Goal: Check status: Check status

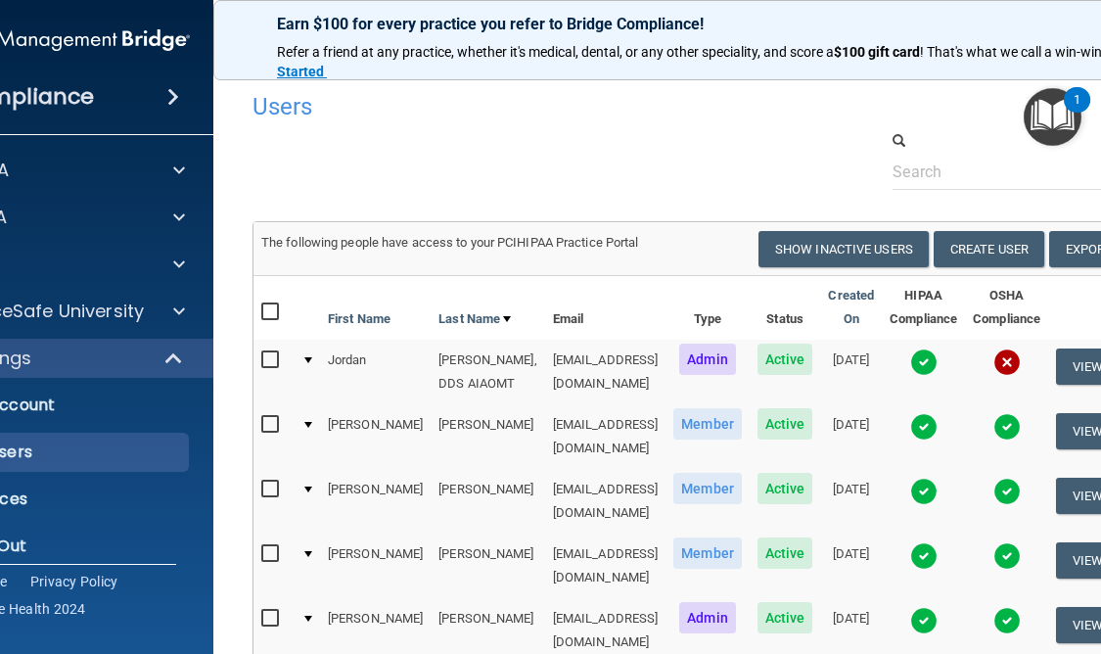
select select "20"
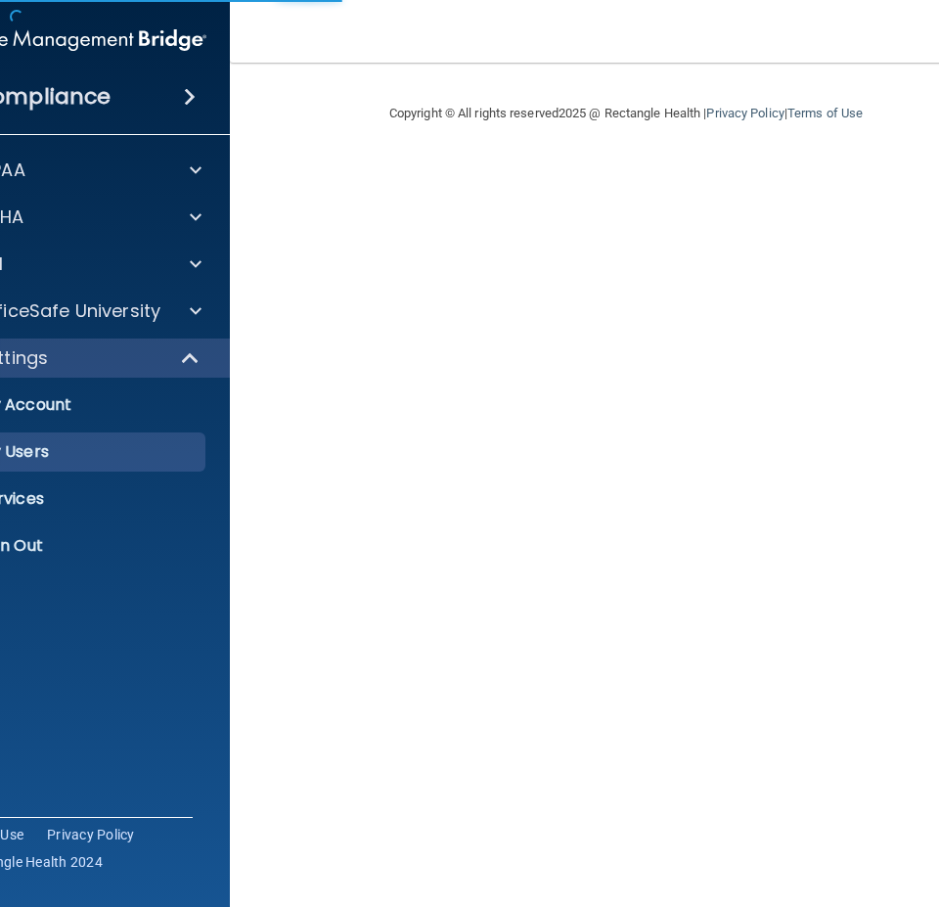
select select "20"
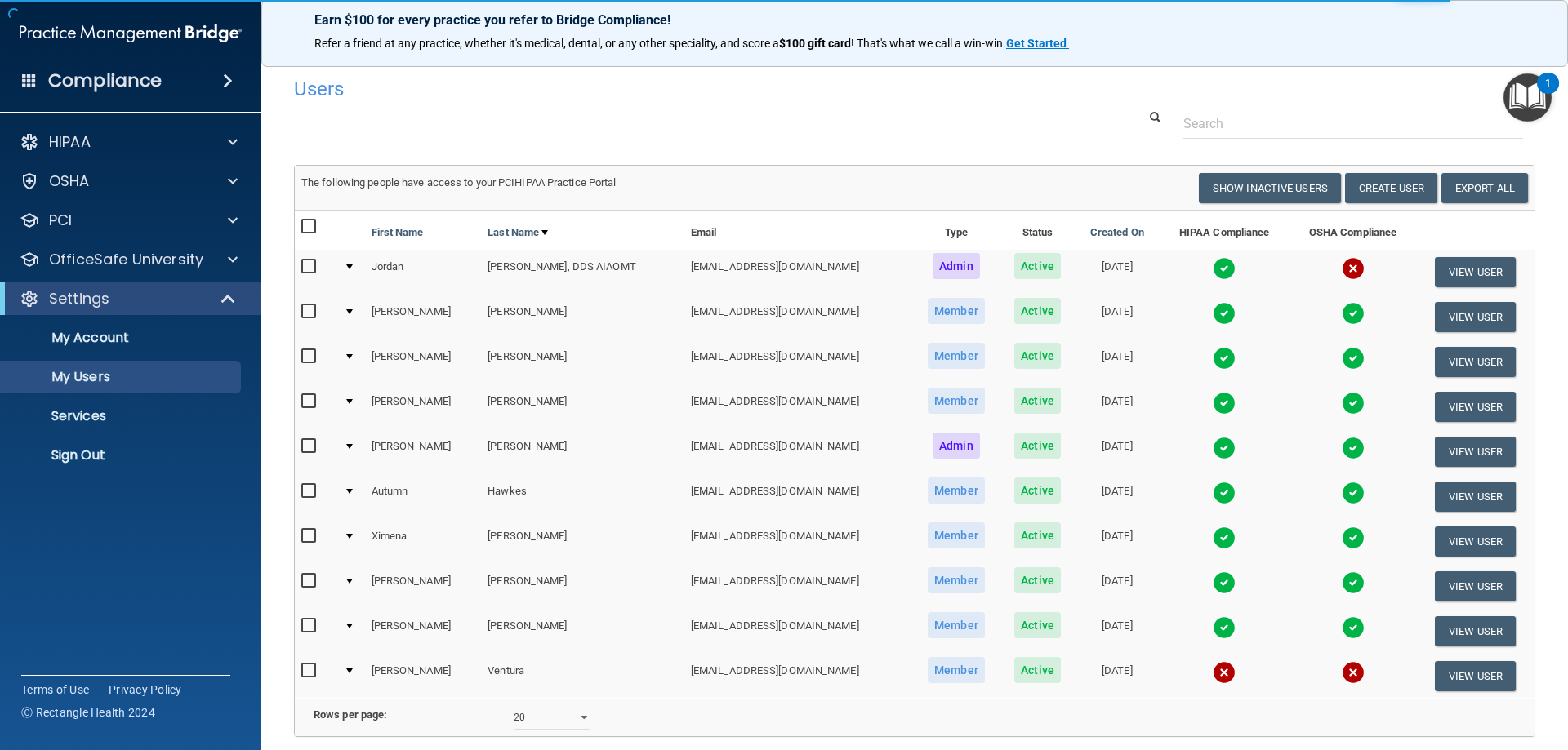
click at [783, 269] on img at bounding box center [1353, 268] width 23 height 23
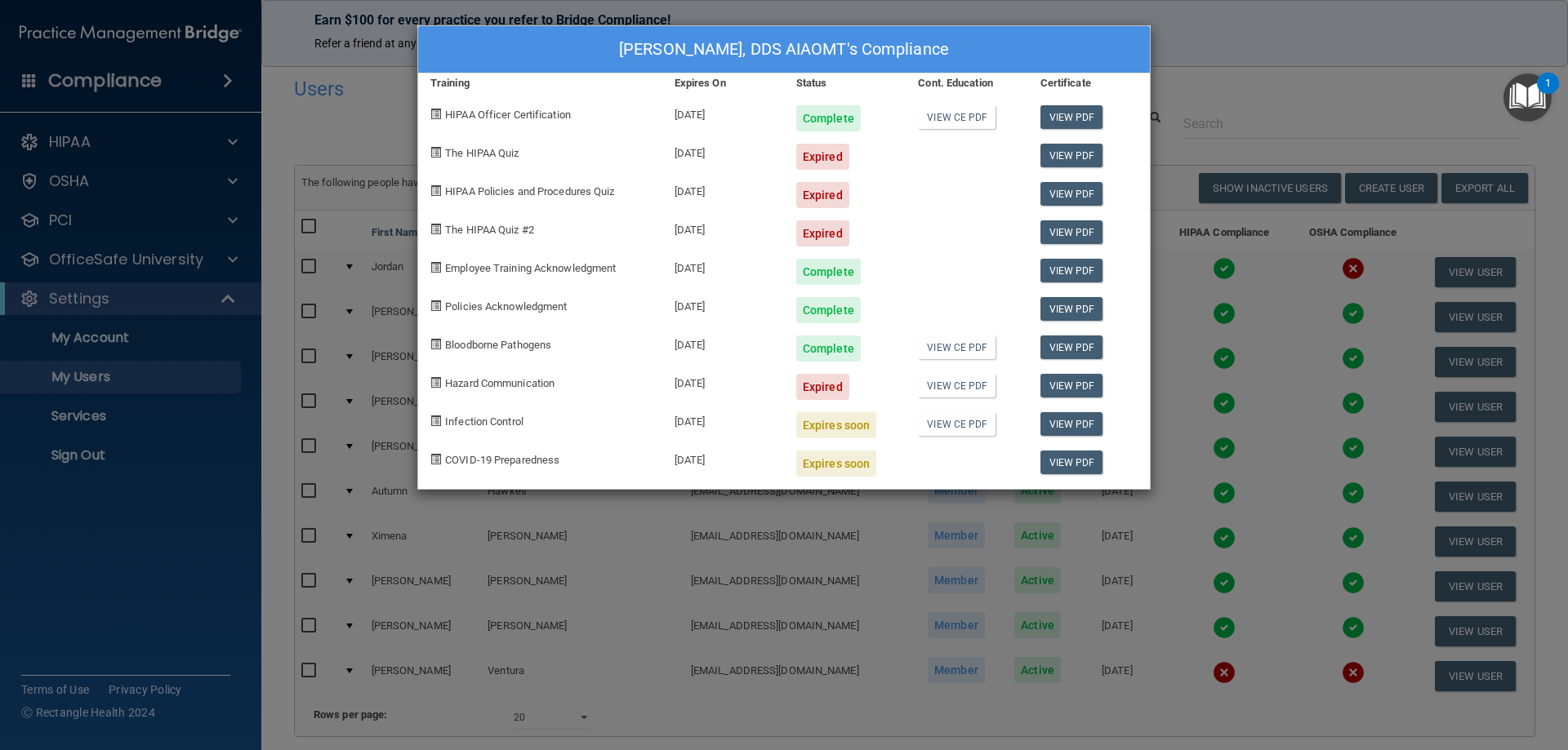
click at [783, 114] on div "[PERSON_NAME], DDS AIAOMT's Compliance Training Expires On Status Cont. Educati…" at bounding box center [784, 375] width 1568 height 750
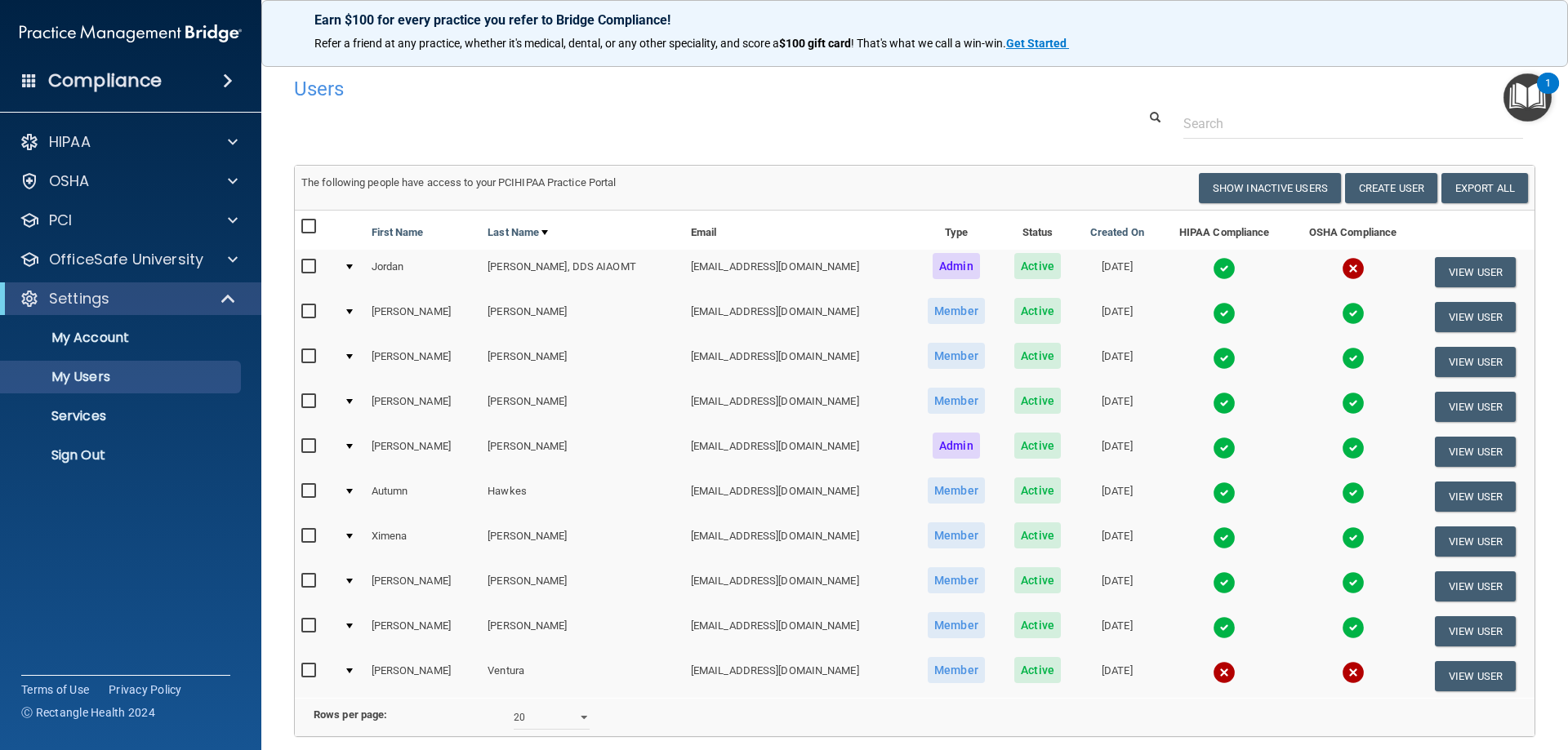
click at [783, 405] on img at bounding box center [1353, 403] width 23 height 23
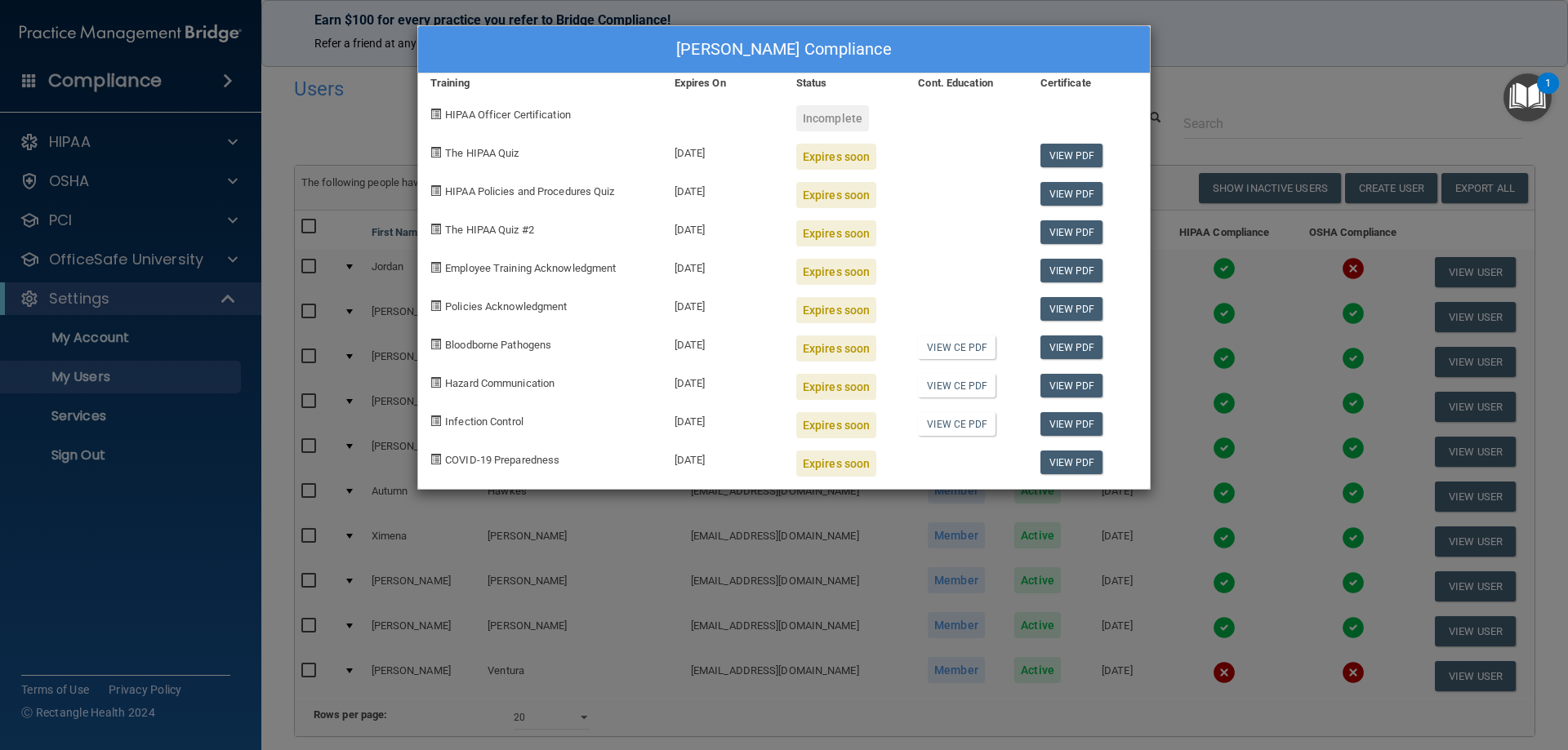
click at [783, 104] on div "[PERSON_NAME] Compliance Training Expires On Status Cont. Education Certificate…" at bounding box center [784, 375] width 1568 height 750
